Goal: Task Accomplishment & Management: Complete application form

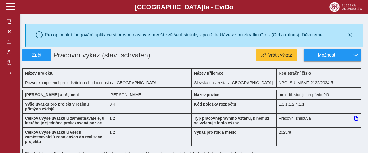
scroll to position [614, 0]
click at [9, 34] on span "button" at bounding box center [9, 31] width 5 height 5
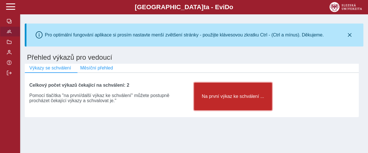
click at [227, 99] on span "Na první výkaz ke schválení ..." at bounding box center [233, 96] width 68 height 5
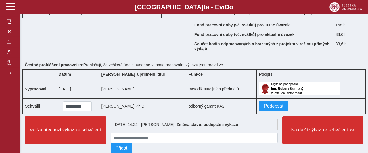
scroll to position [584, 0]
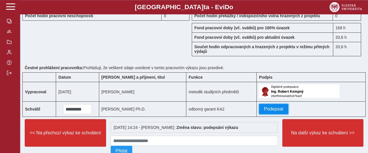
click at [264, 107] on span "Podepsat" at bounding box center [274, 109] width 20 height 5
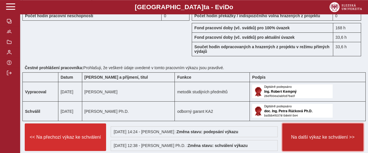
click at [336, 135] on span "Na další výkaz ke schválení >>" at bounding box center [322, 137] width 71 height 5
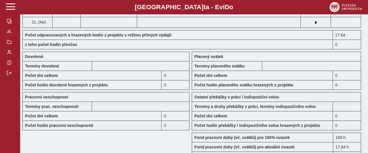
scroll to position [602, 0]
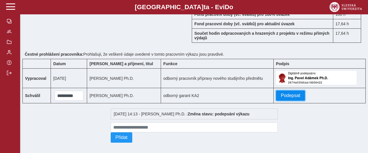
click at [287, 93] on span "Podepsat" at bounding box center [291, 95] width 20 height 5
